Goal: Information Seeking & Learning: Check status

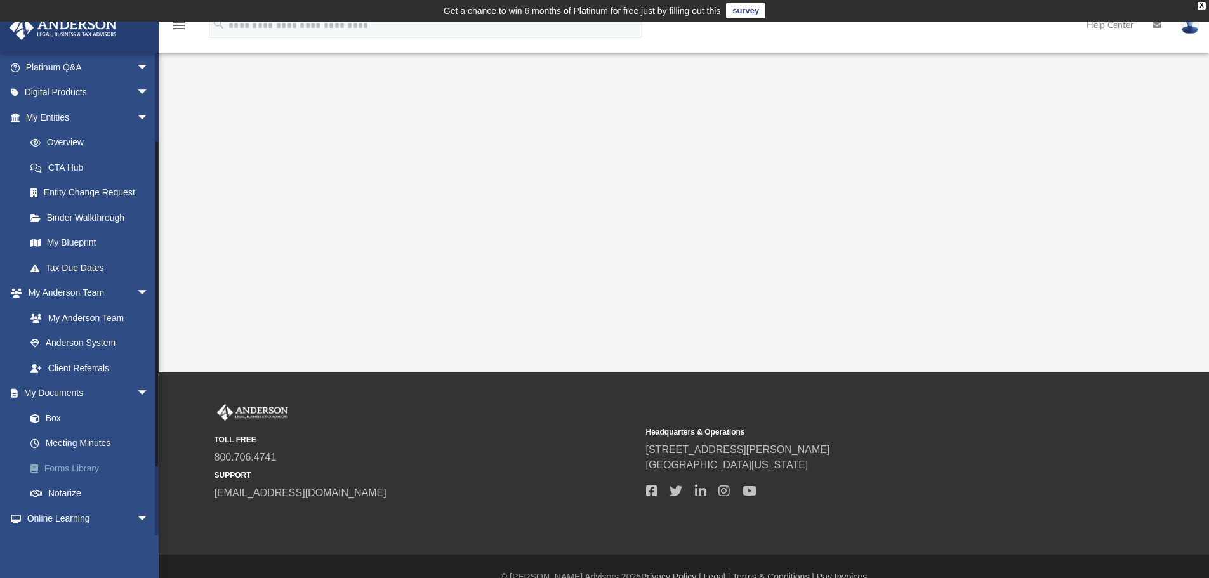
scroll to position [127, 0]
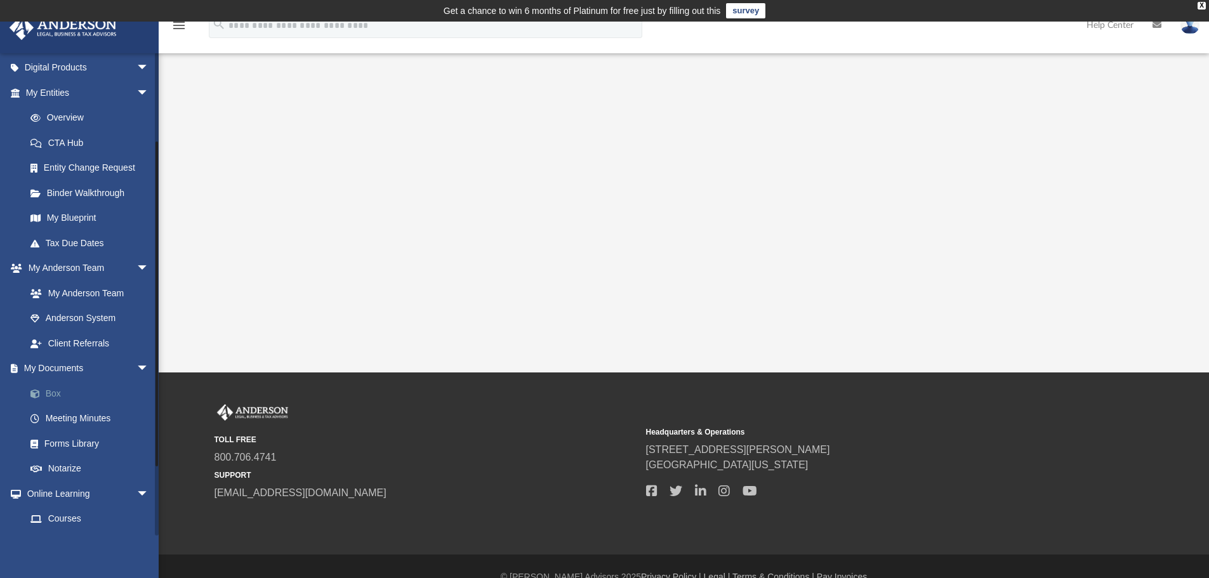
click at [63, 394] on link "Box" at bounding box center [93, 393] width 150 height 25
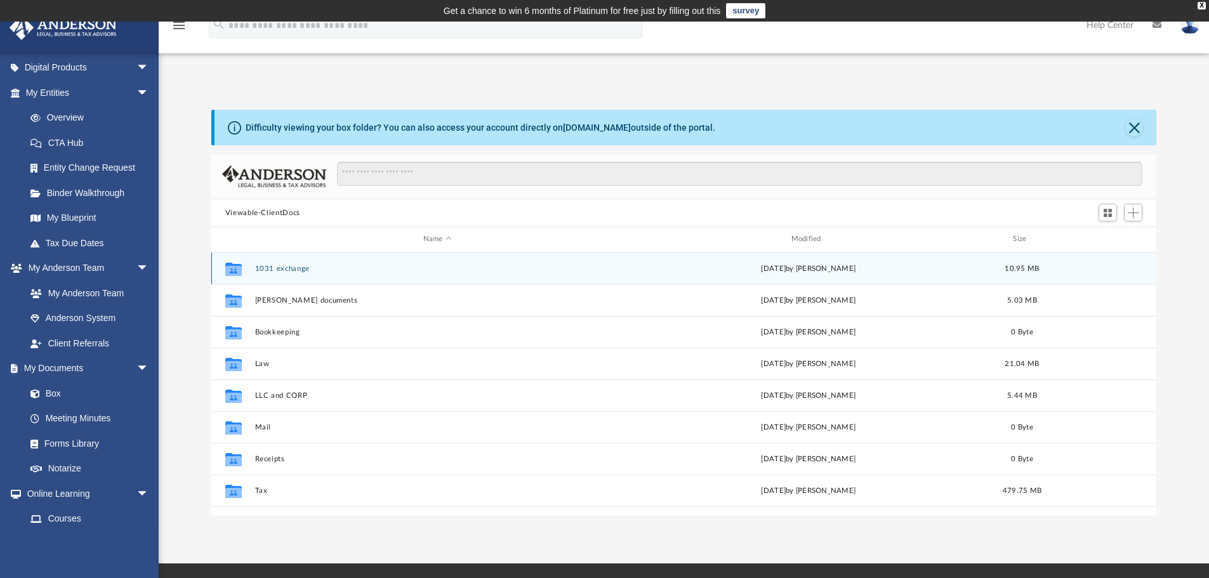
scroll to position [279, 936]
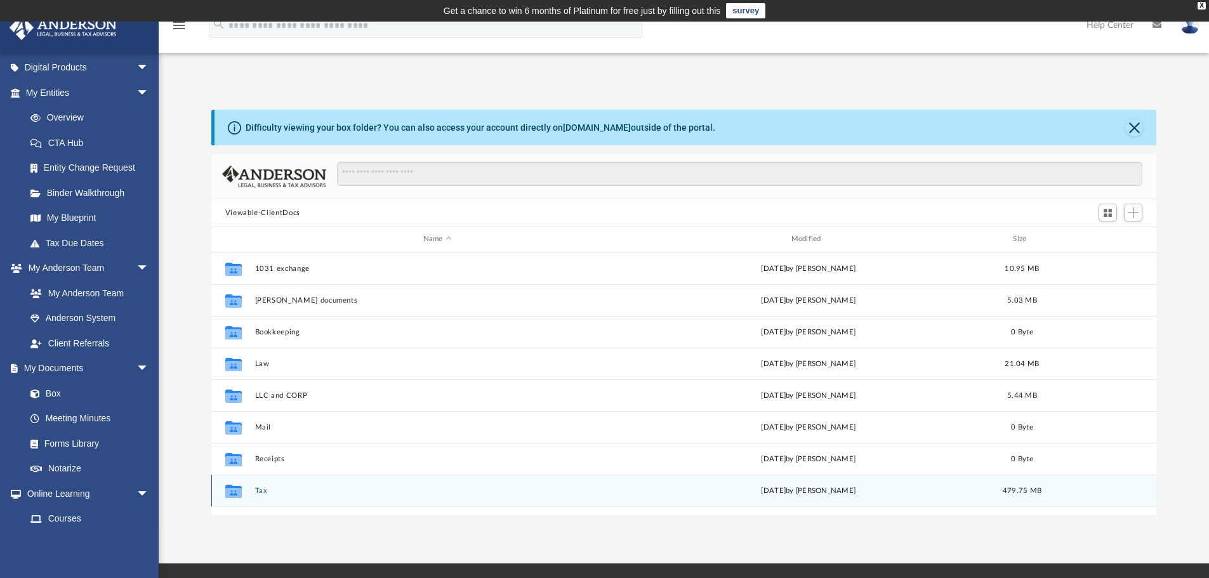
click at [261, 491] on button "Tax" at bounding box center [438, 491] width 366 height 8
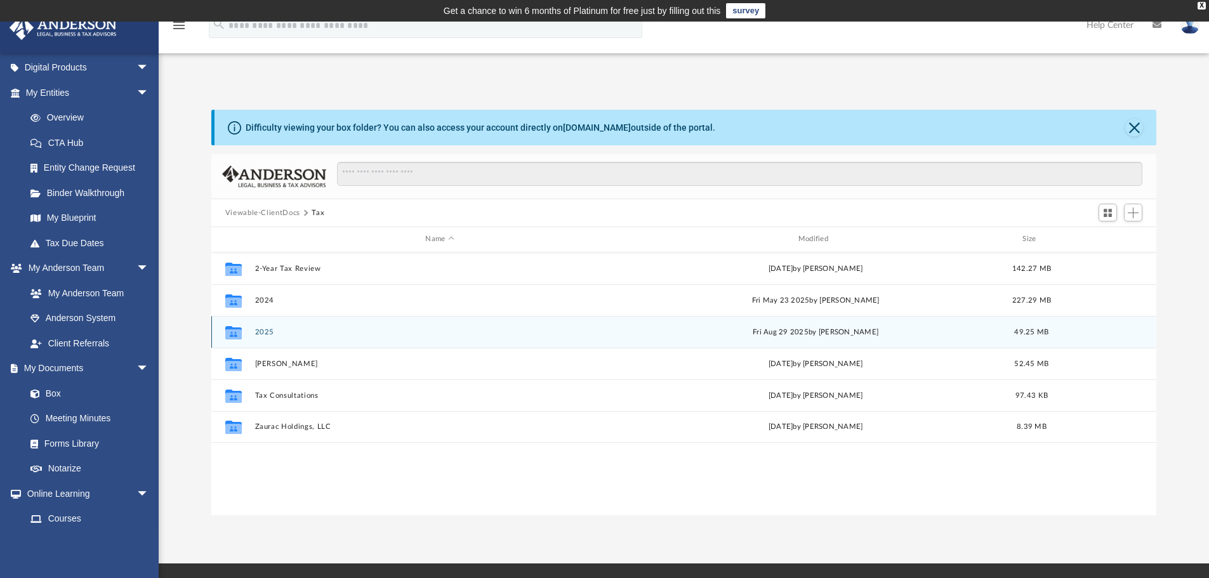
click at [267, 333] on button "2025" at bounding box center [440, 332] width 370 height 8
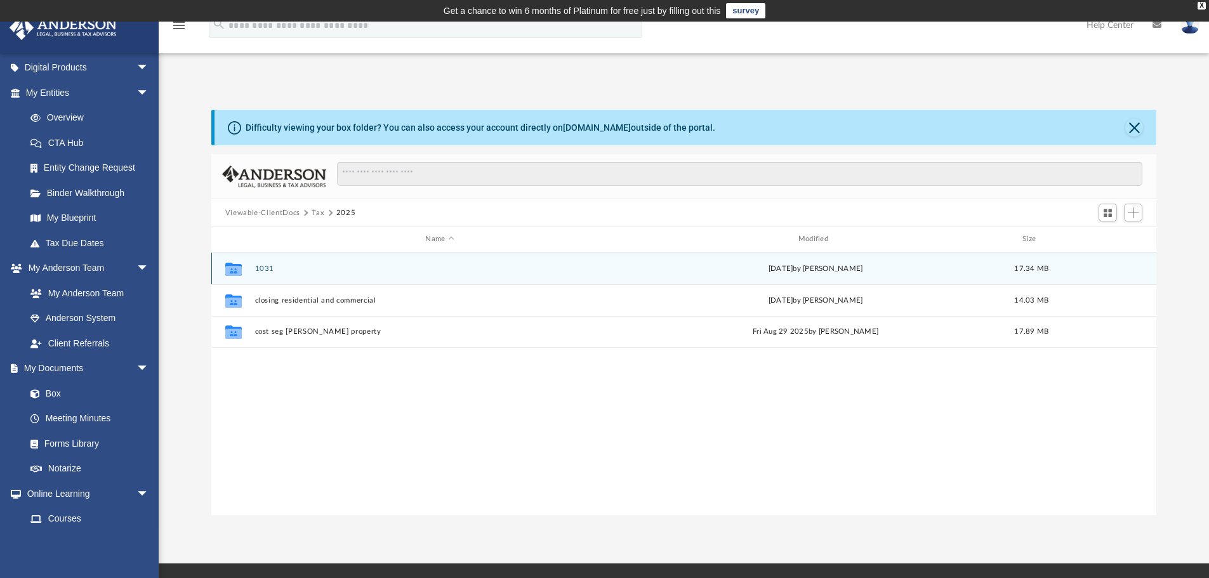
click at [261, 270] on button "1031" at bounding box center [440, 269] width 370 height 8
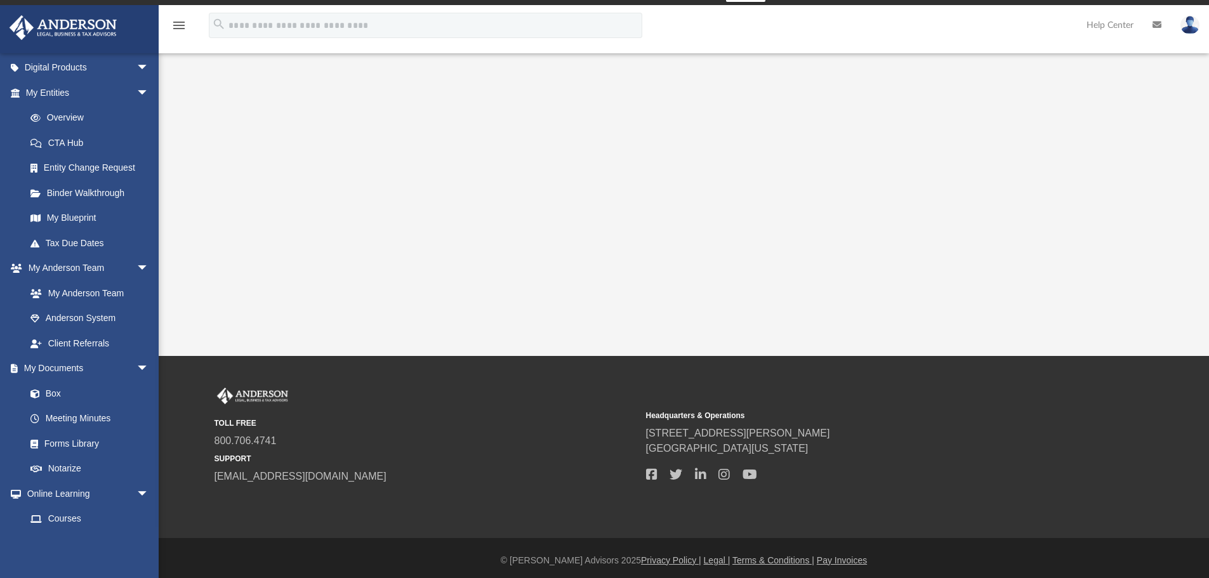
scroll to position [22, 0]
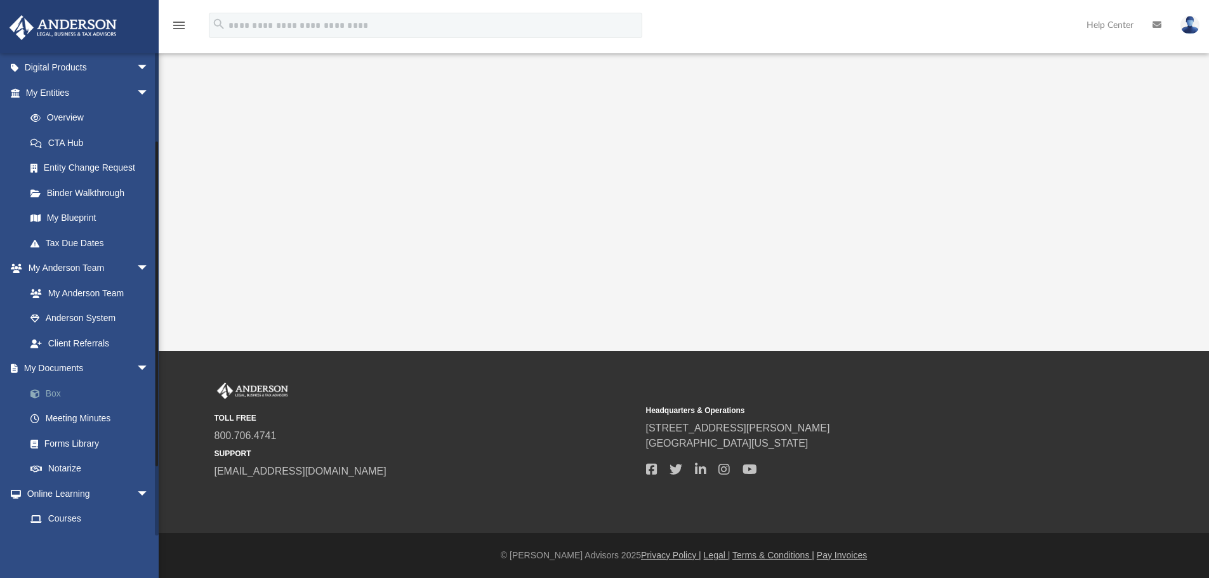
click at [57, 392] on link "Box" at bounding box center [93, 393] width 150 height 25
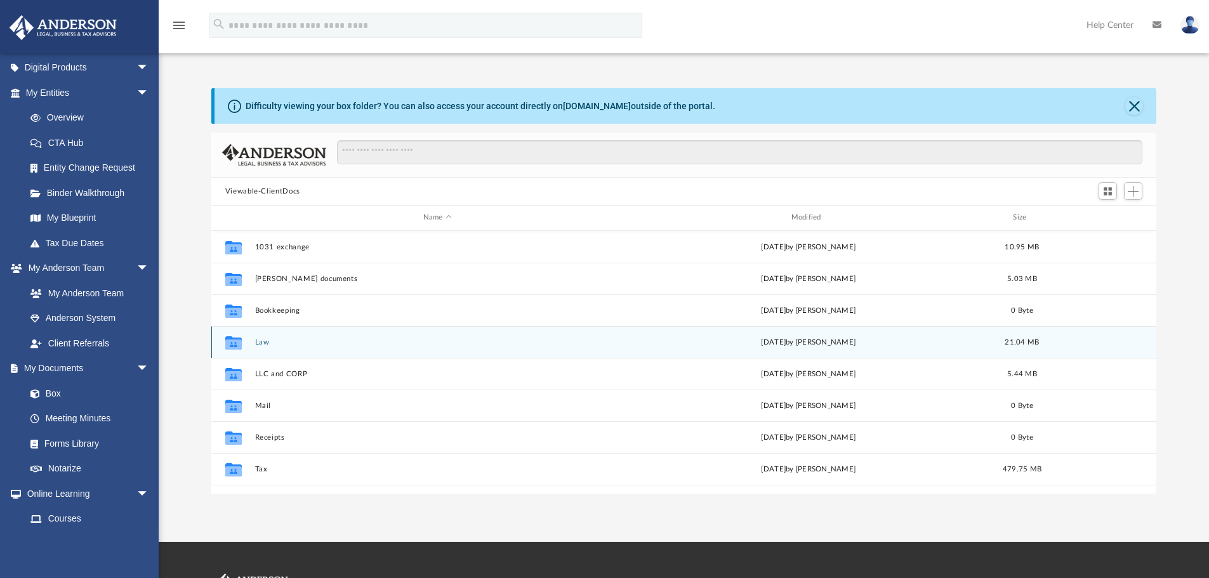
scroll to position [279, 936]
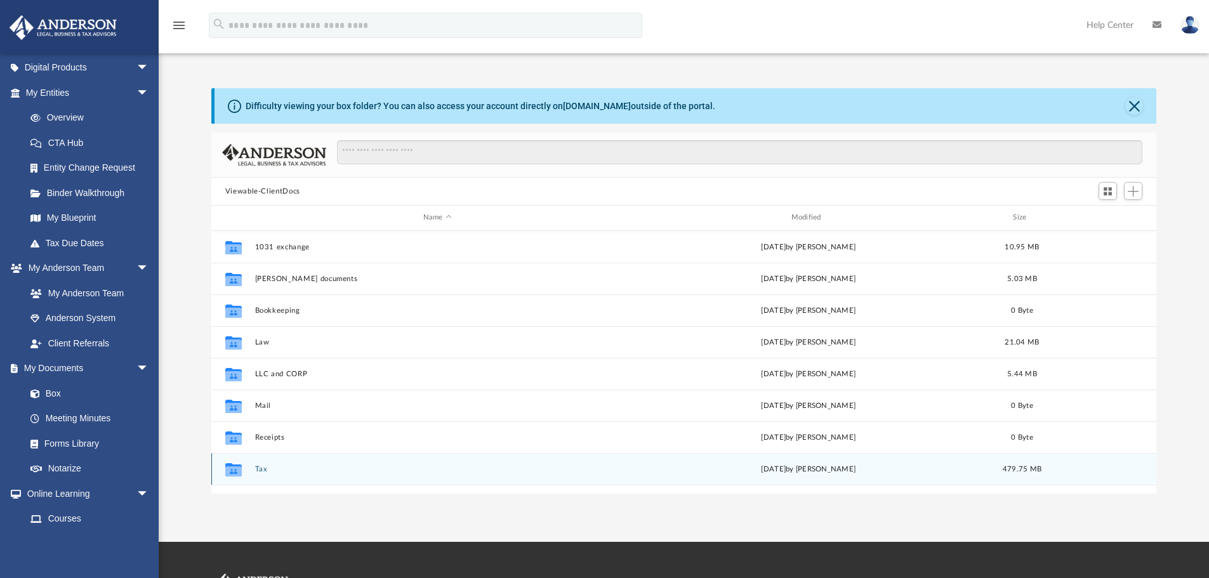
click at [256, 472] on button "Tax" at bounding box center [438, 469] width 366 height 8
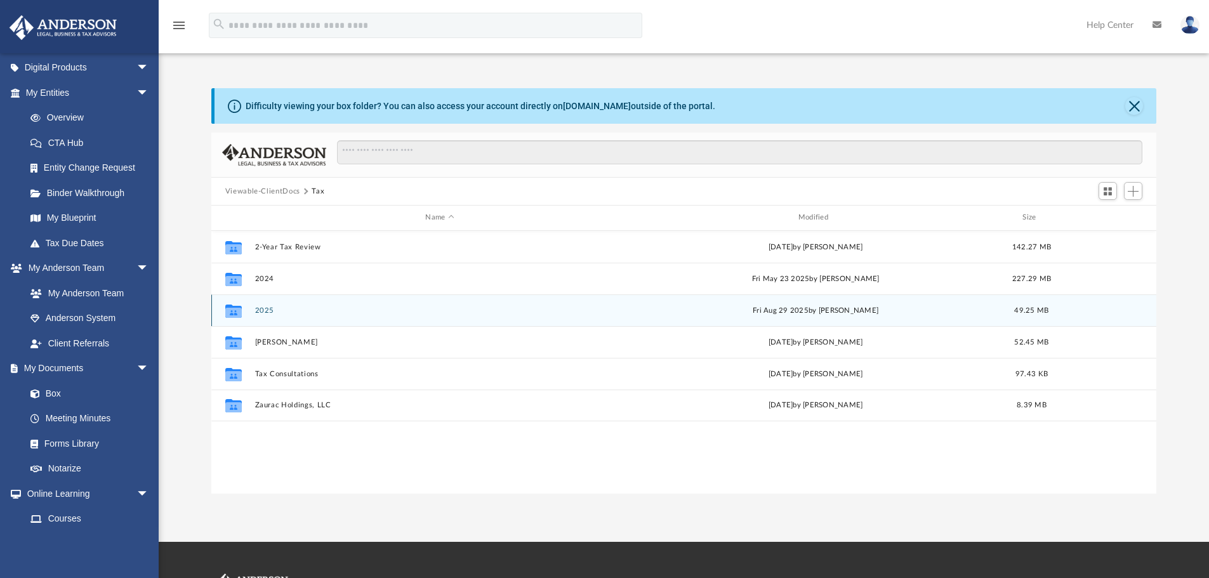
click at [256, 307] on button "2025" at bounding box center [440, 311] width 370 height 8
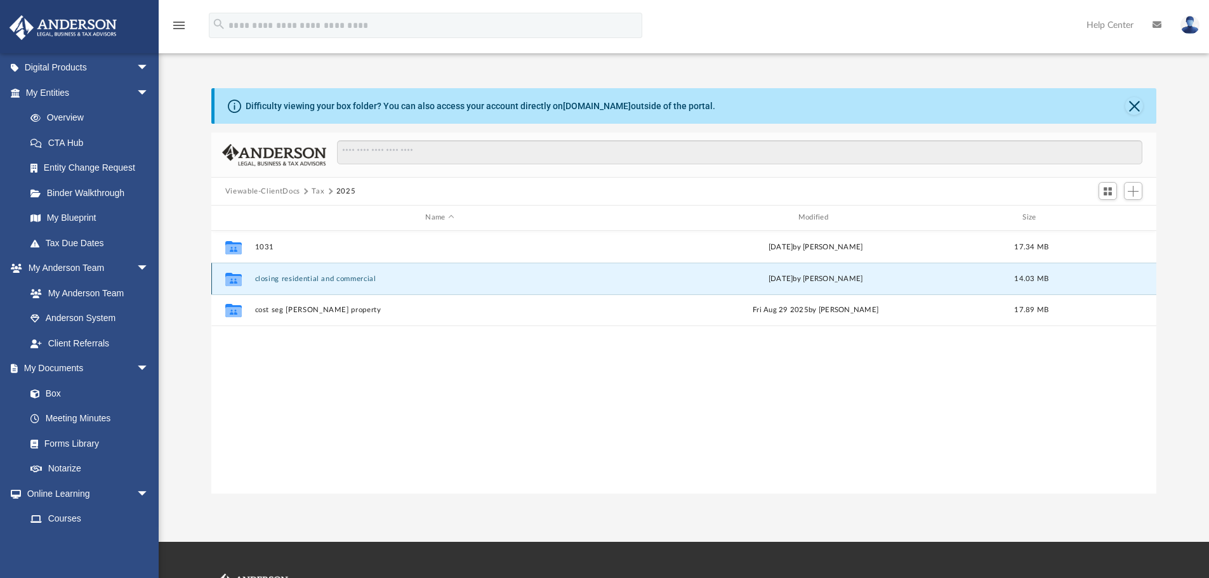
click at [305, 277] on button "closing residential and commercial" at bounding box center [440, 279] width 370 height 8
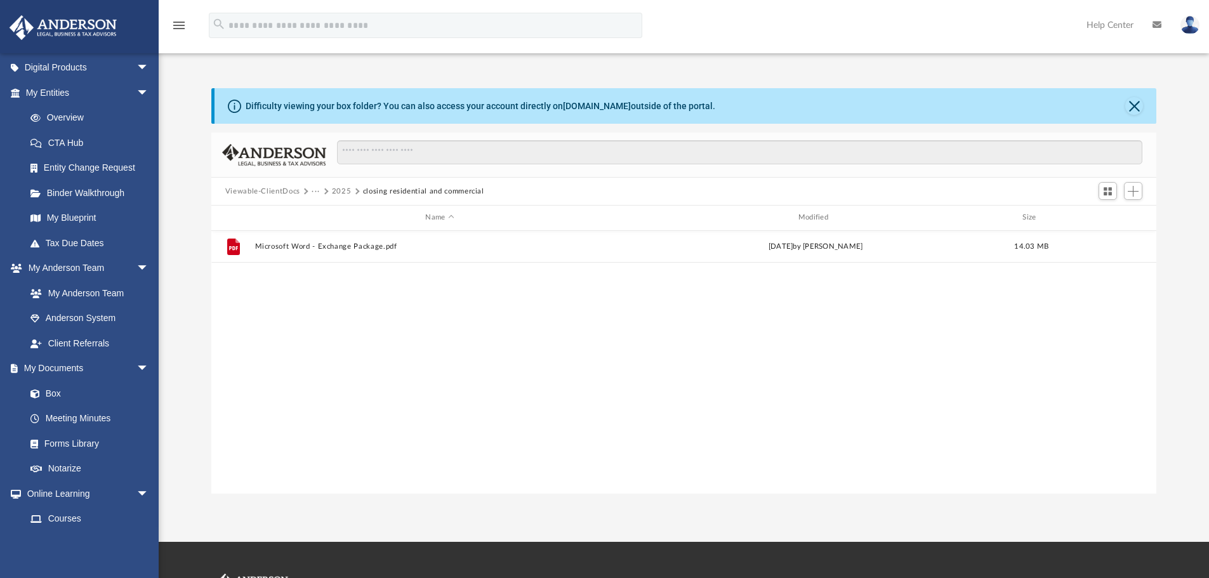
click at [341, 190] on button "2025" at bounding box center [342, 191] width 20 height 11
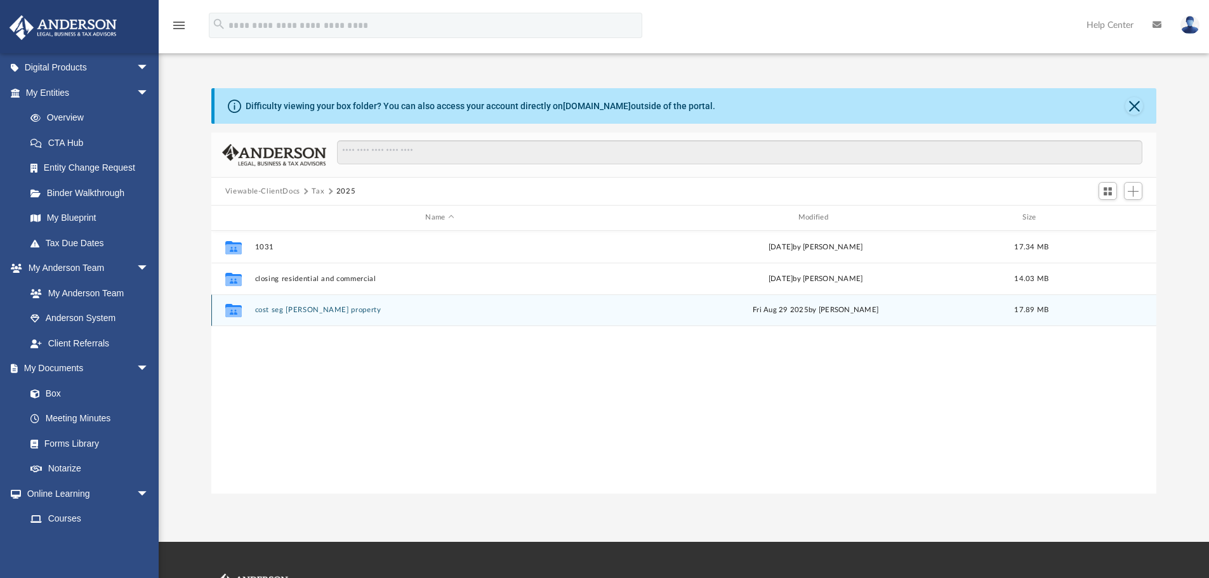
click at [289, 310] on button "cost seg [PERSON_NAME] property" at bounding box center [440, 310] width 370 height 8
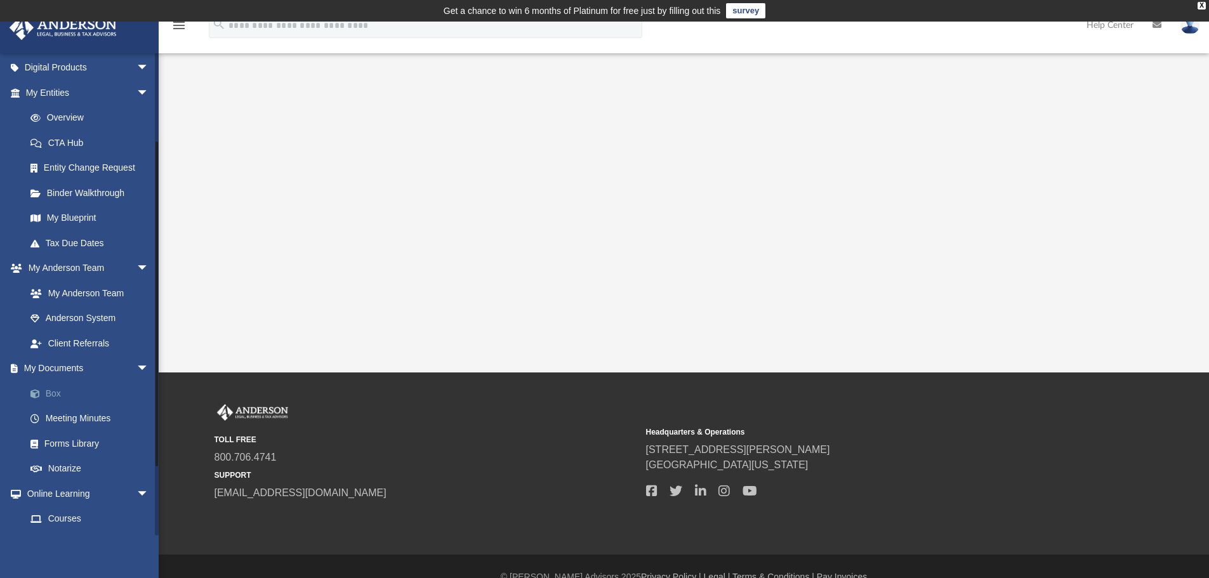
click at [53, 392] on link "Box" at bounding box center [93, 393] width 150 height 25
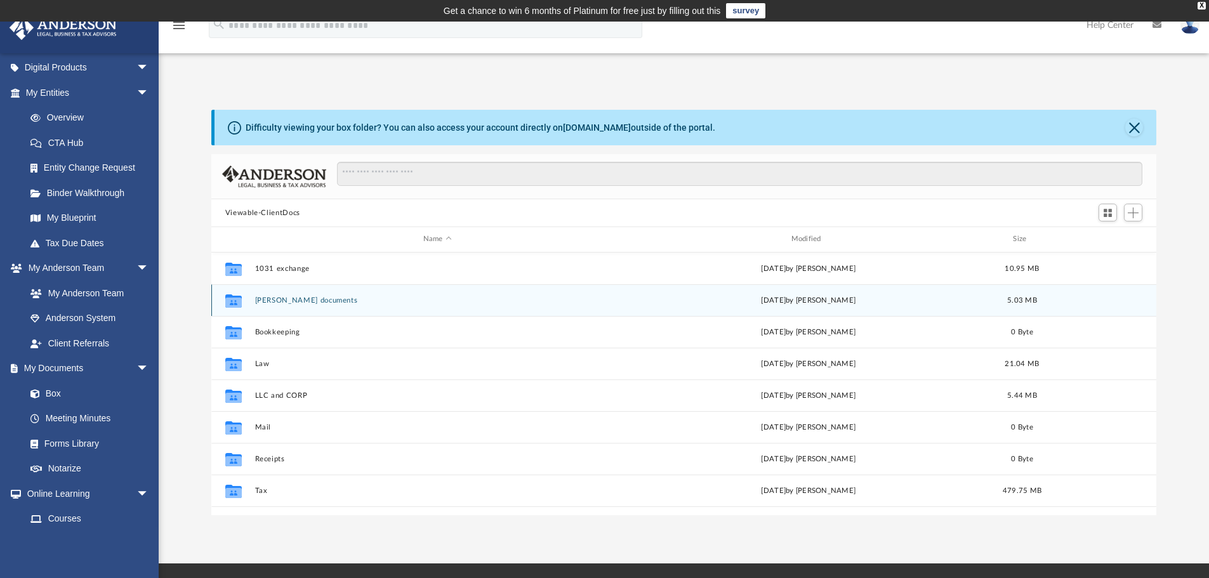
scroll to position [279, 936]
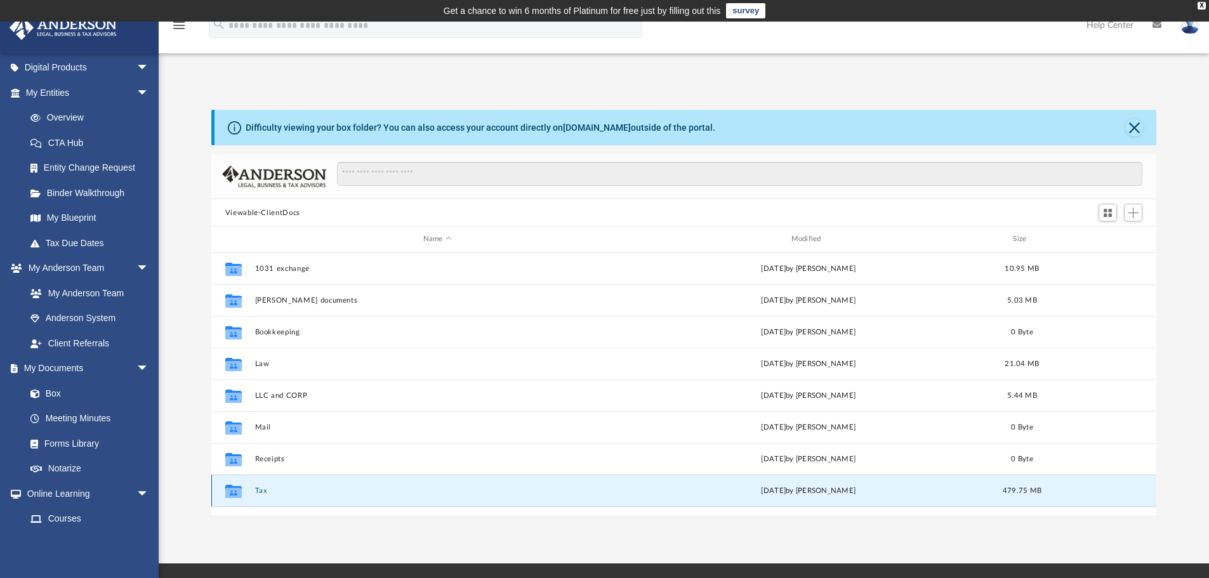
click at [261, 494] on button "Tax" at bounding box center [438, 491] width 366 height 8
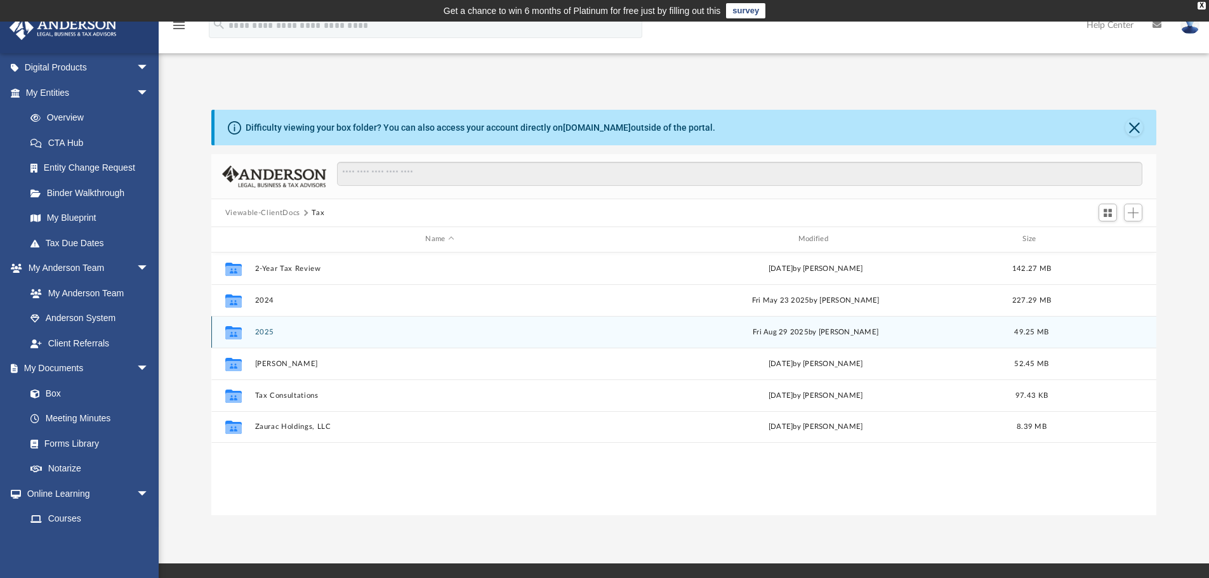
click at [267, 333] on button "2025" at bounding box center [440, 332] width 370 height 8
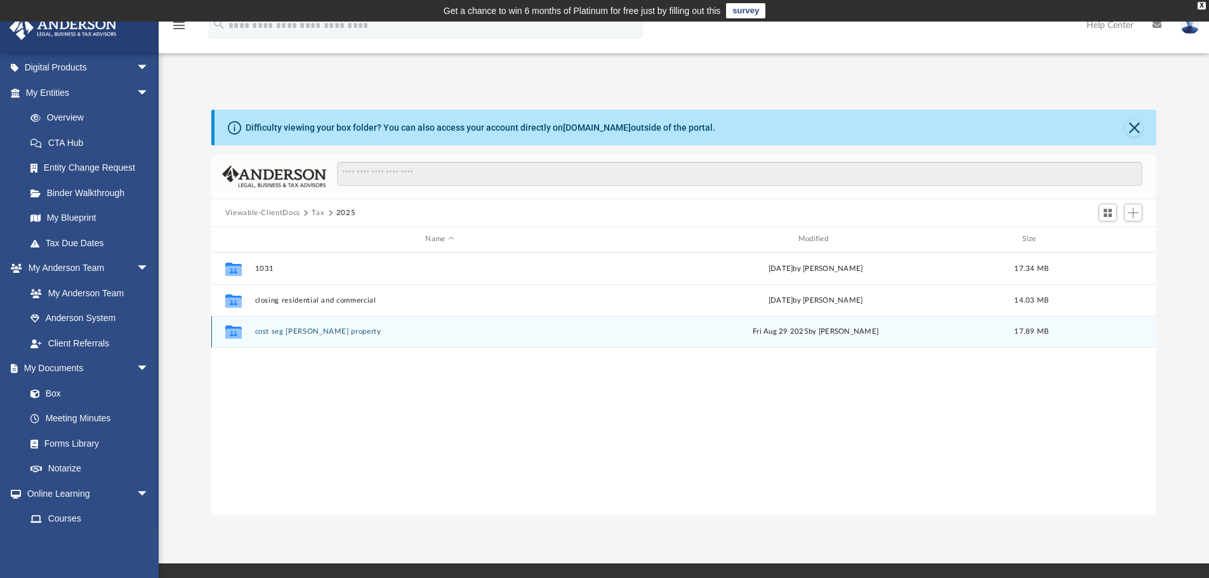
click at [277, 333] on button "cost seg [PERSON_NAME] property" at bounding box center [440, 331] width 370 height 8
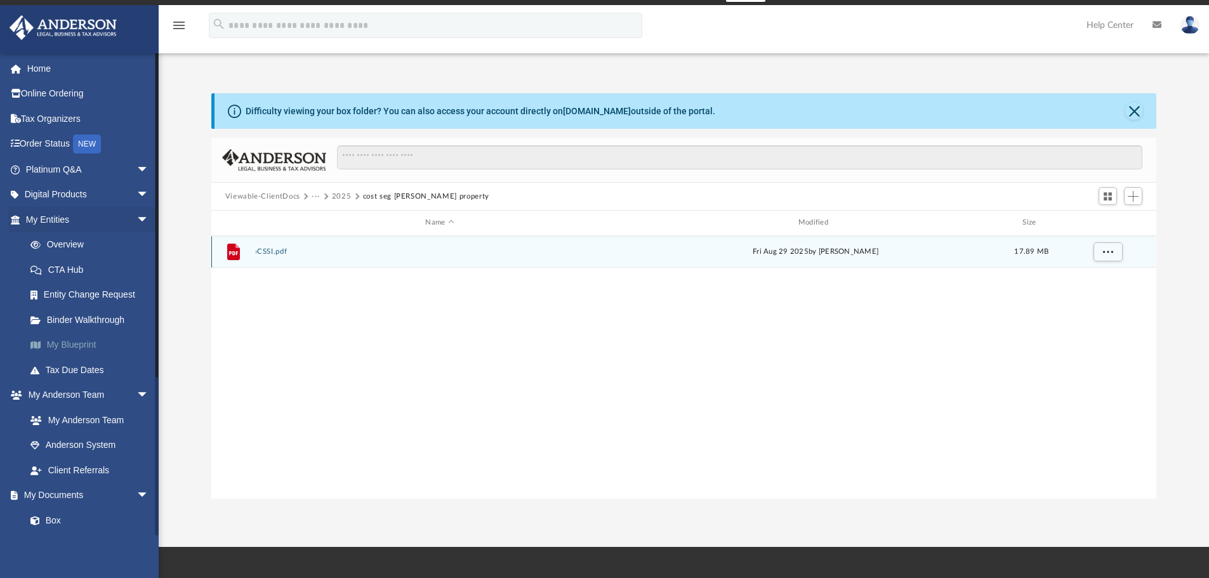
scroll to position [0, 0]
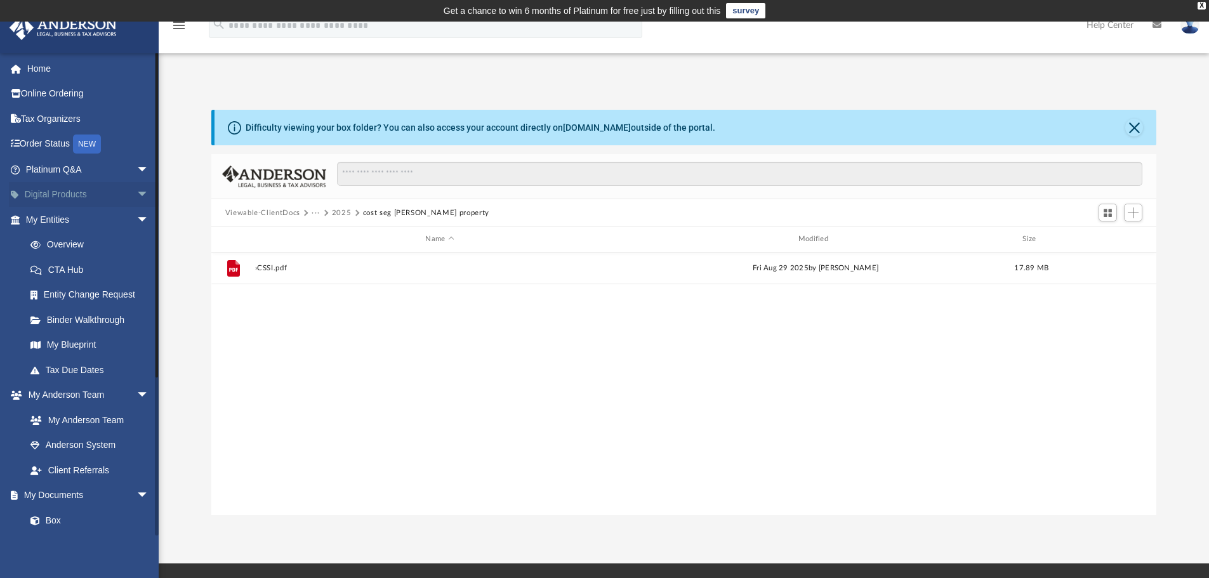
click at [136, 193] on span "arrow_drop_down" at bounding box center [148, 195] width 25 height 26
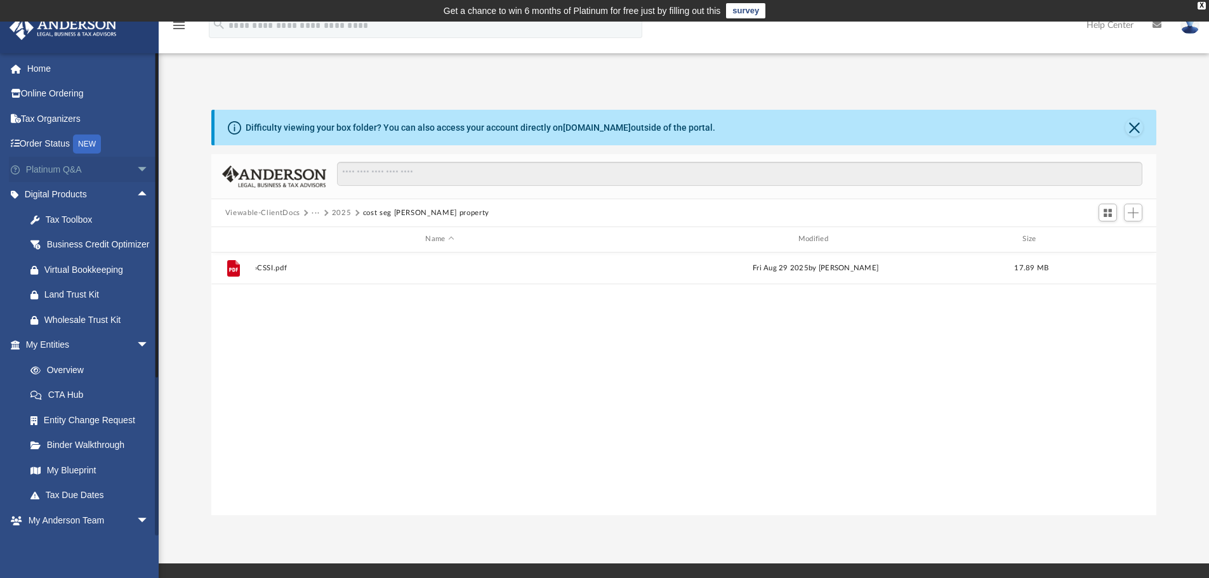
click at [136, 169] on span "arrow_drop_down" at bounding box center [148, 170] width 25 height 26
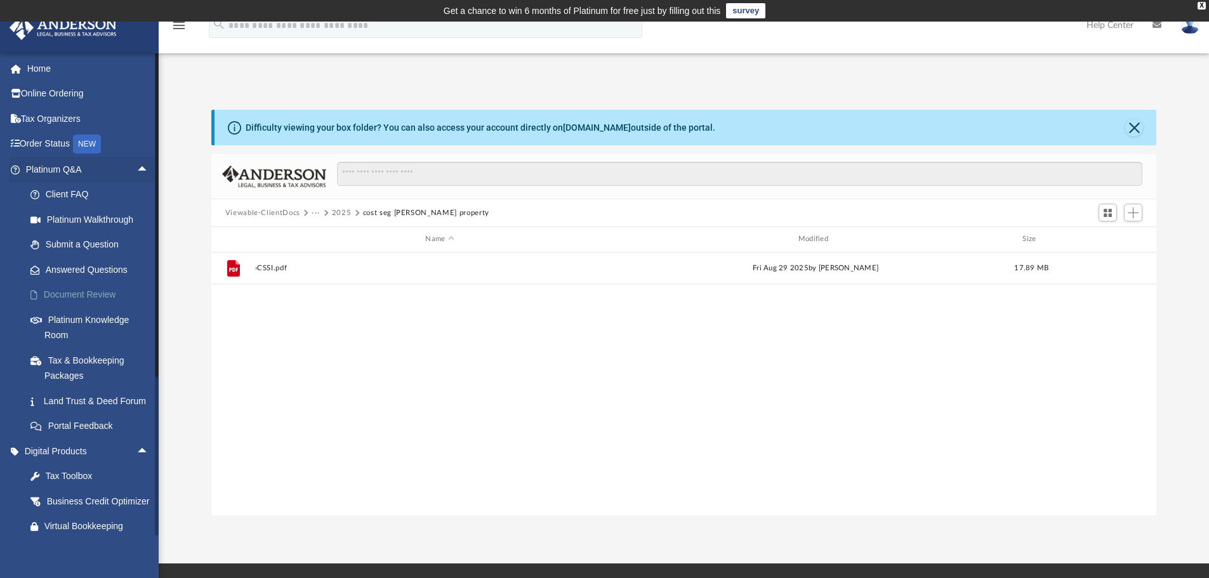
click at [81, 293] on link "Document Review" at bounding box center [93, 294] width 150 height 25
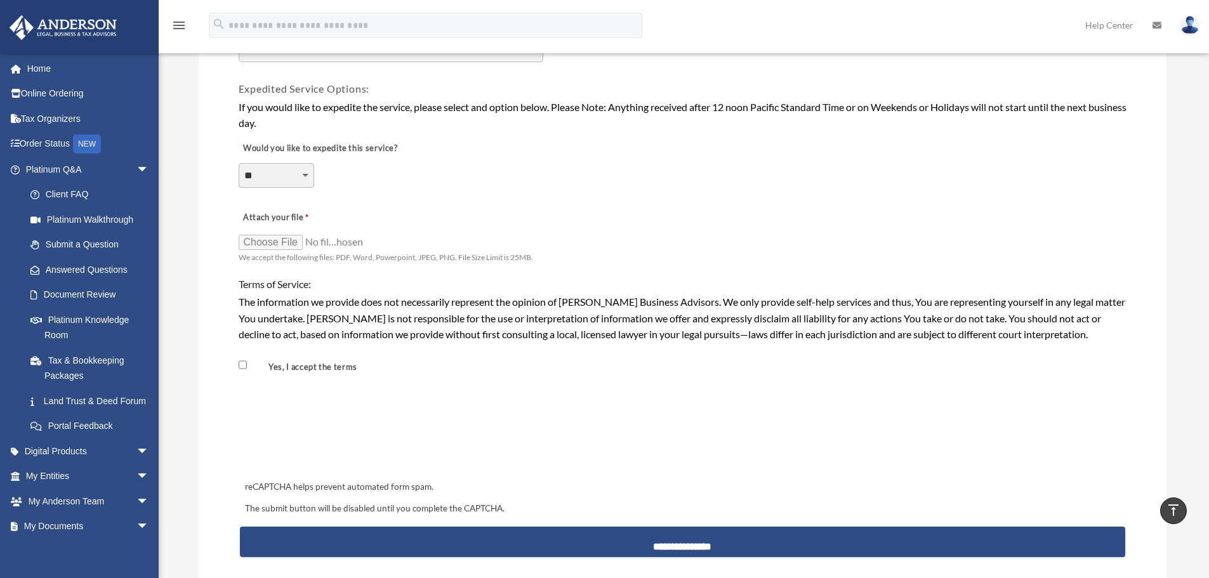
scroll to position [775, 0]
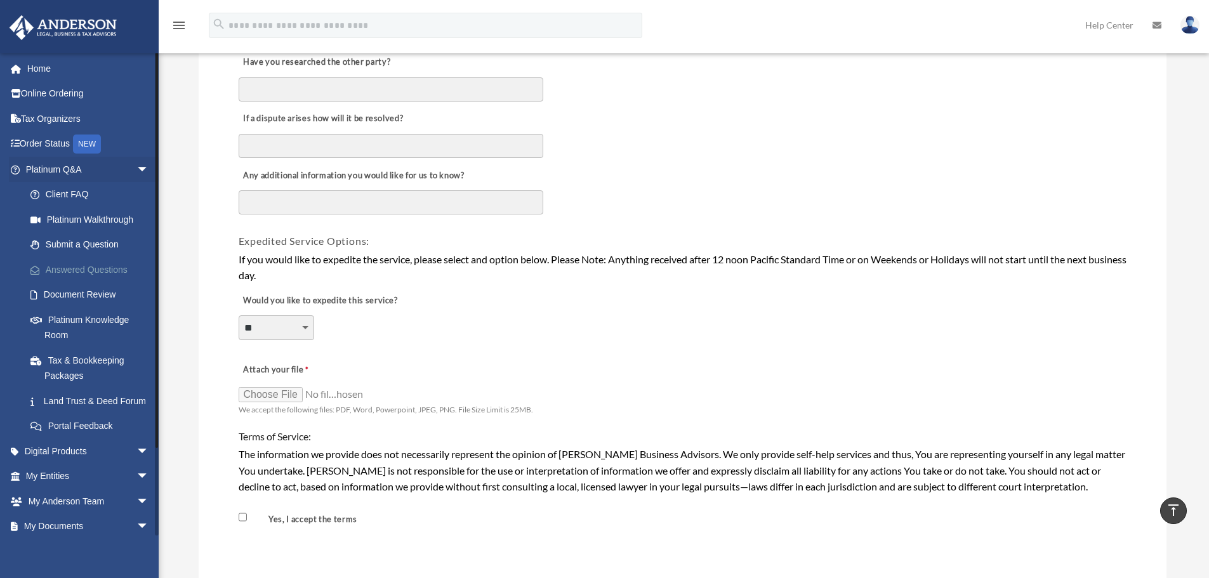
click at [105, 272] on link "Answered Questions" at bounding box center [93, 269] width 150 height 25
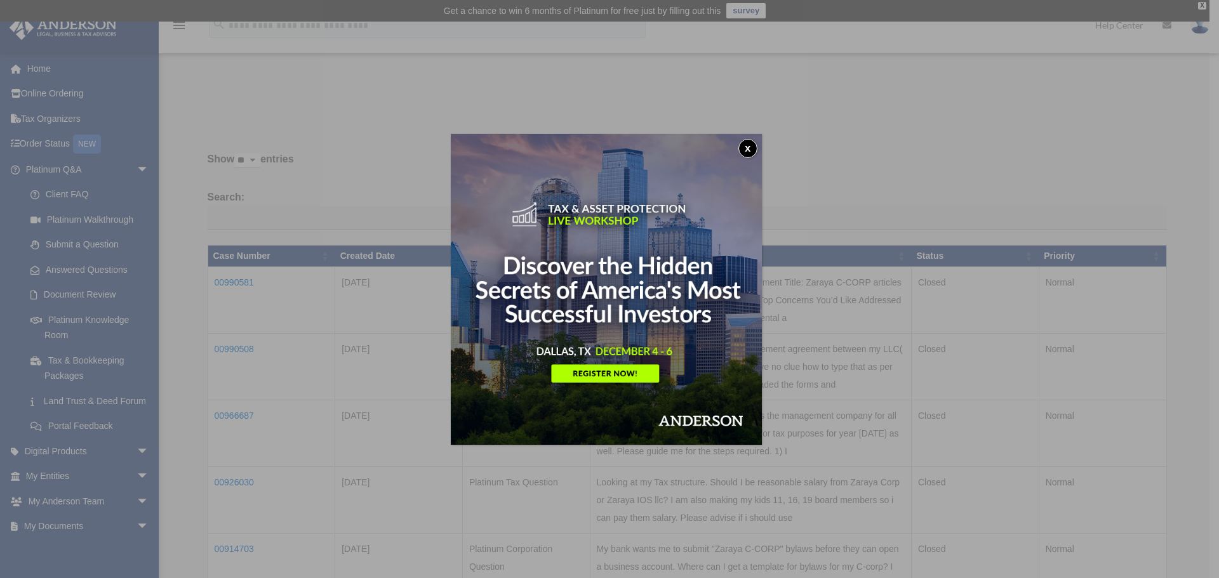
click at [751, 148] on button "x" at bounding box center [747, 148] width 19 height 19
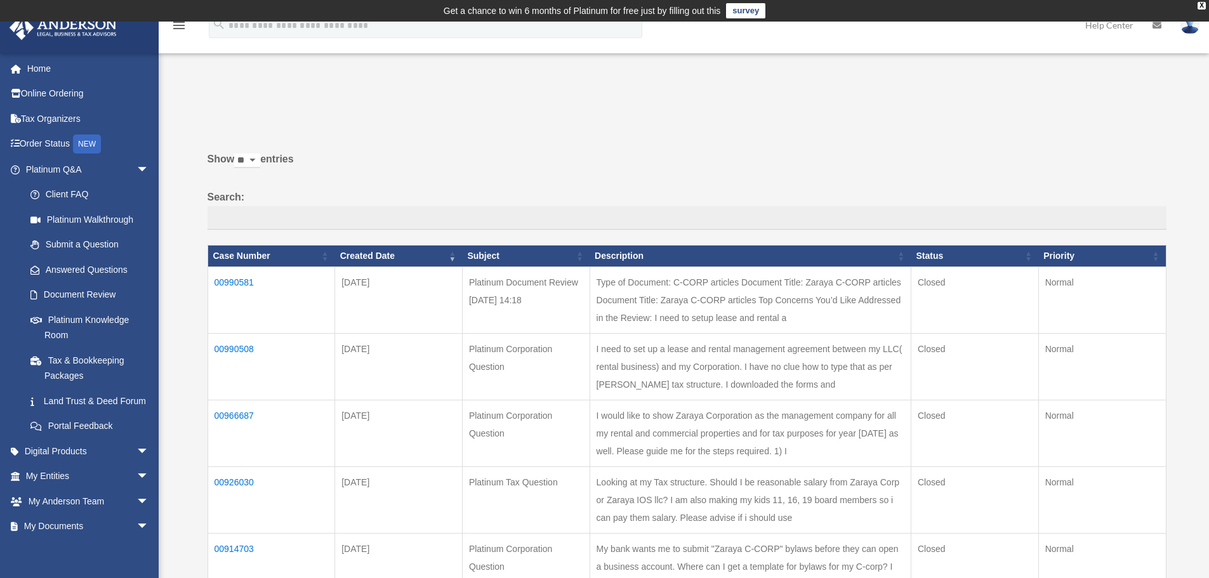
click at [227, 284] on td "00990581" at bounding box center [272, 300] width 128 height 67
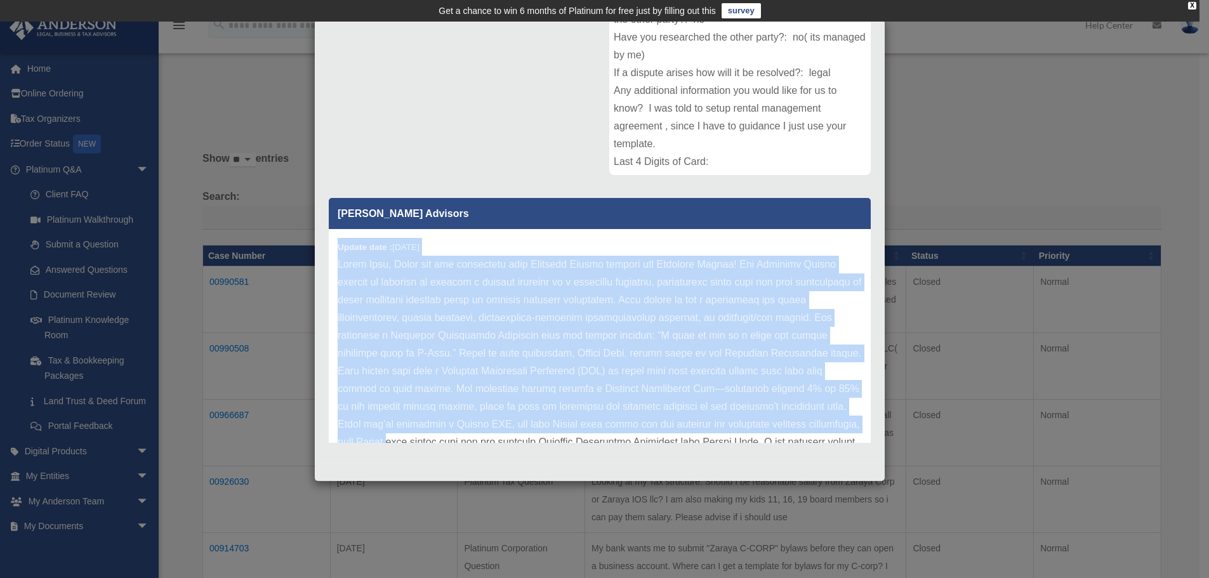
scroll to position [301, 0]
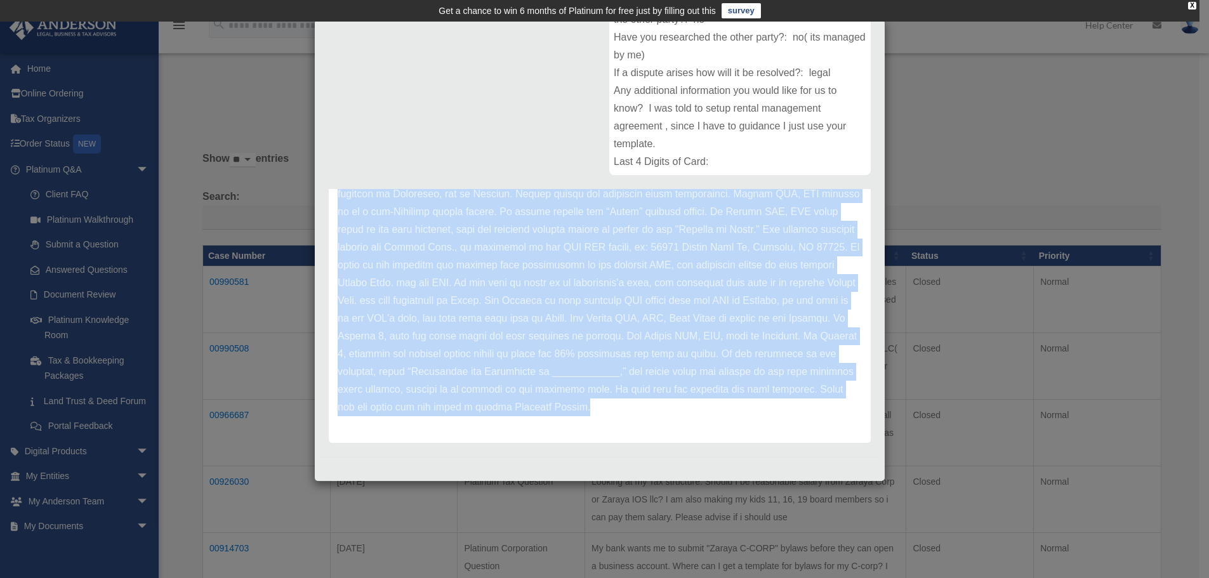
drag, startPoint x: 338, startPoint y: 247, endPoint x: 625, endPoint y: 449, distance: 351.6
click at [625, 450] on div "Platinum Document Review 05/30/2025 14:18 Case Number 00990581 Created Date May…" at bounding box center [599, 150] width 561 height 614
copy div "Update date : 06-11-2025 Hello Adil, Thank you for submitting your Document Rev…"
